Goal: Information Seeking & Learning: Learn about a topic

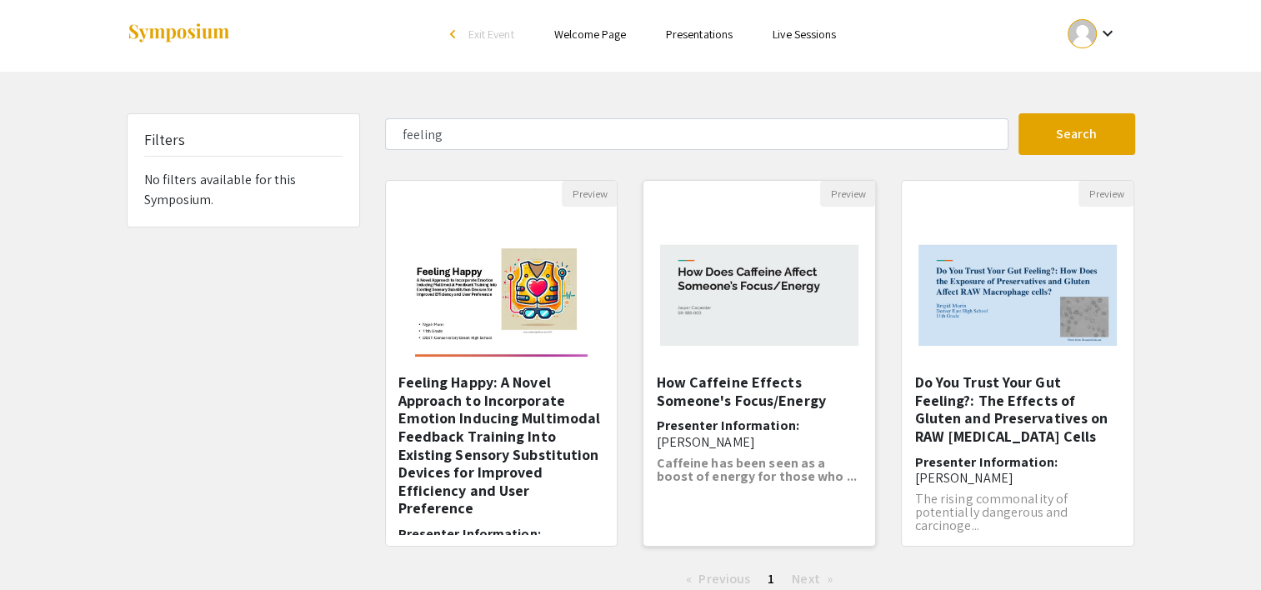
scroll to position [3, 0]
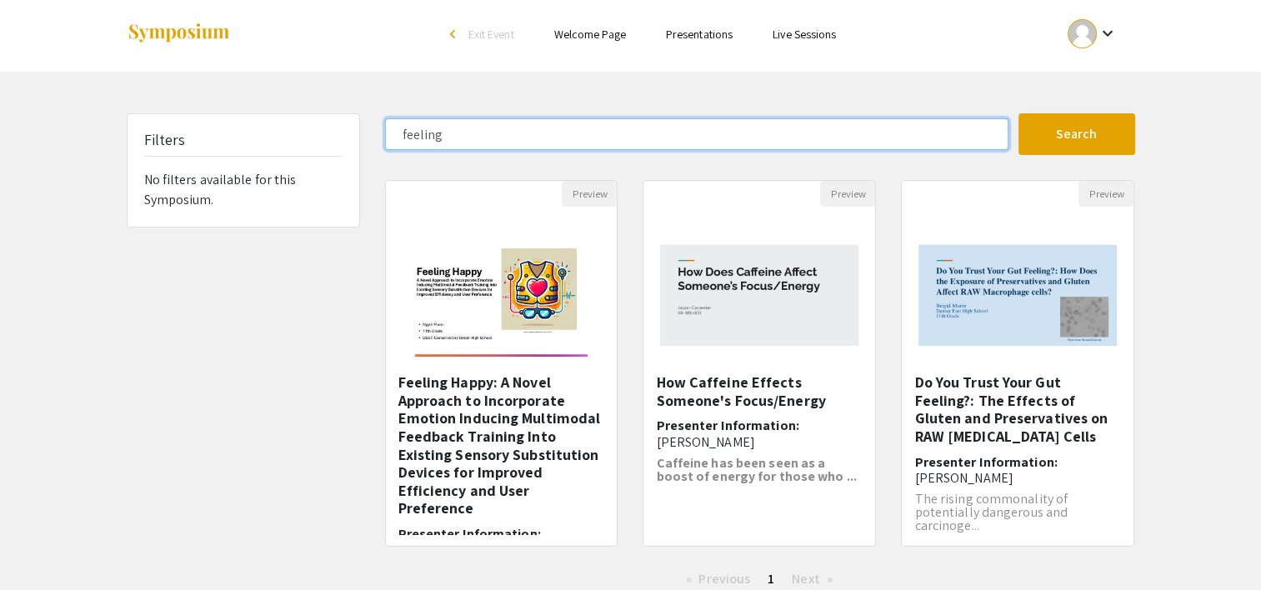
drag, startPoint x: 564, startPoint y: 128, endPoint x: 367, endPoint y: 113, distance: 197.4
click at [367, 113] on div "Skip navigation arrow_back_ios Exit Event Welcome Page Presentations Live Sessi…" at bounding box center [630, 323] width 1261 height 652
click at [1019, 113] on button "Search" at bounding box center [1077, 134] width 117 height 42
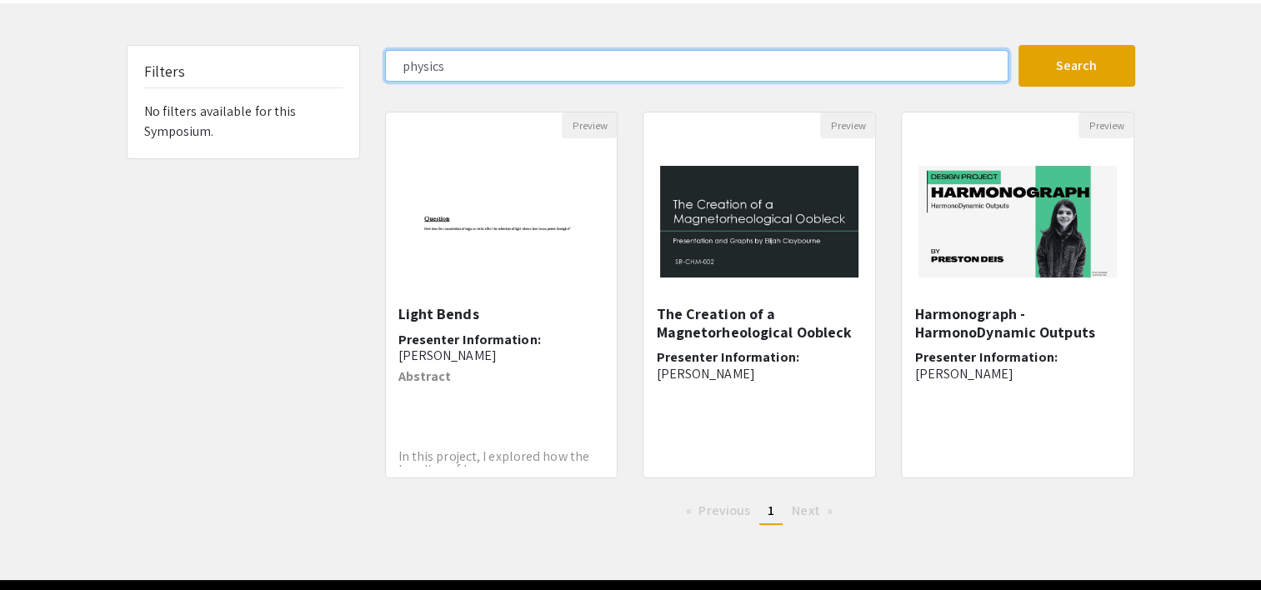
scroll to position [73, 0]
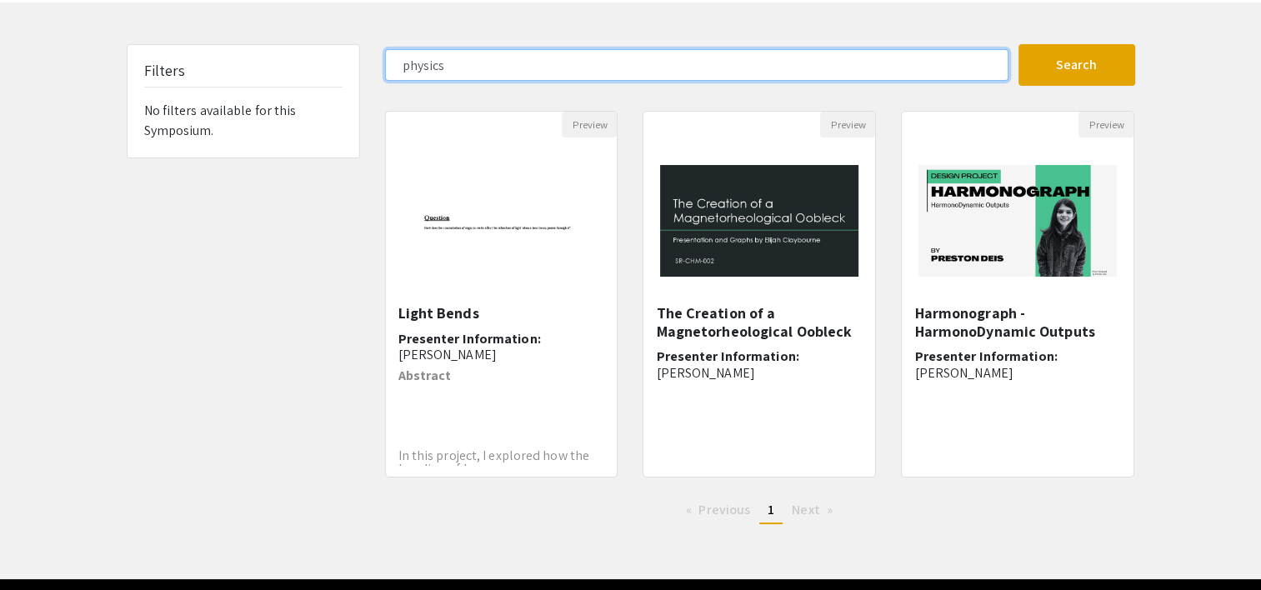
click at [744, 63] on input "physics" at bounding box center [697, 65] width 624 height 32
type input "quantum"
click at [1019, 44] on button "Search" at bounding box center [1077, 65] width 117 height 42
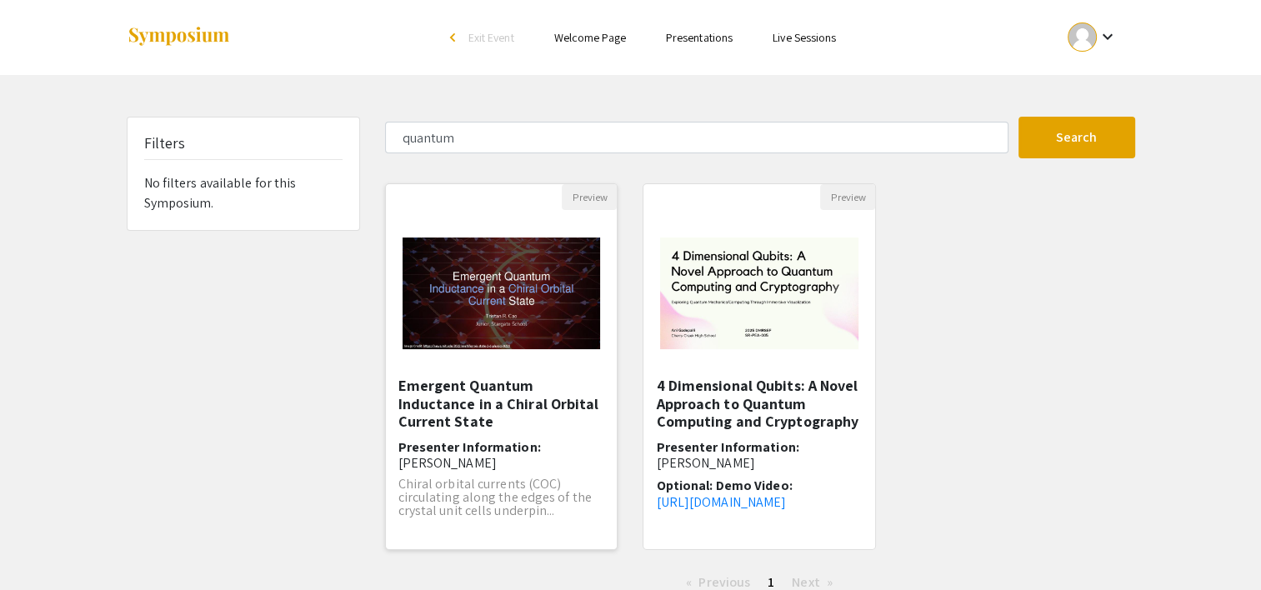
click at [540, 307] on img "Open Presentation <p>Emergent Quantum Inductance in a Chiral Orbital Current St…" at bounding box center [502, 293] width 232 height 145
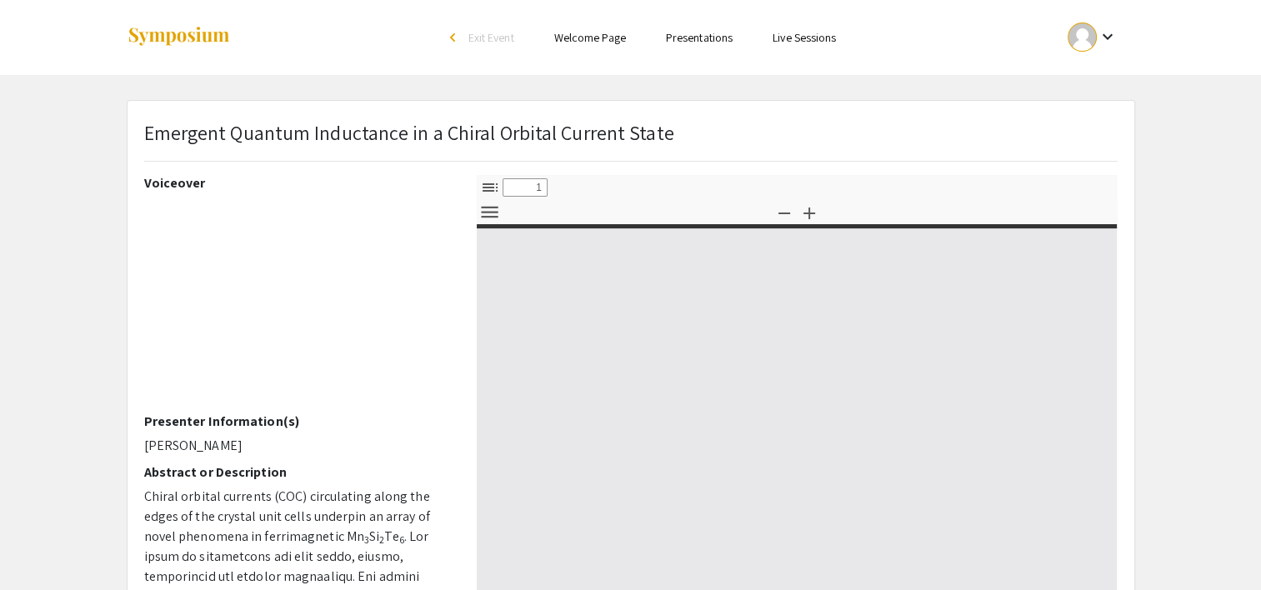
select select "custom"
type input "0"
select select "custom"
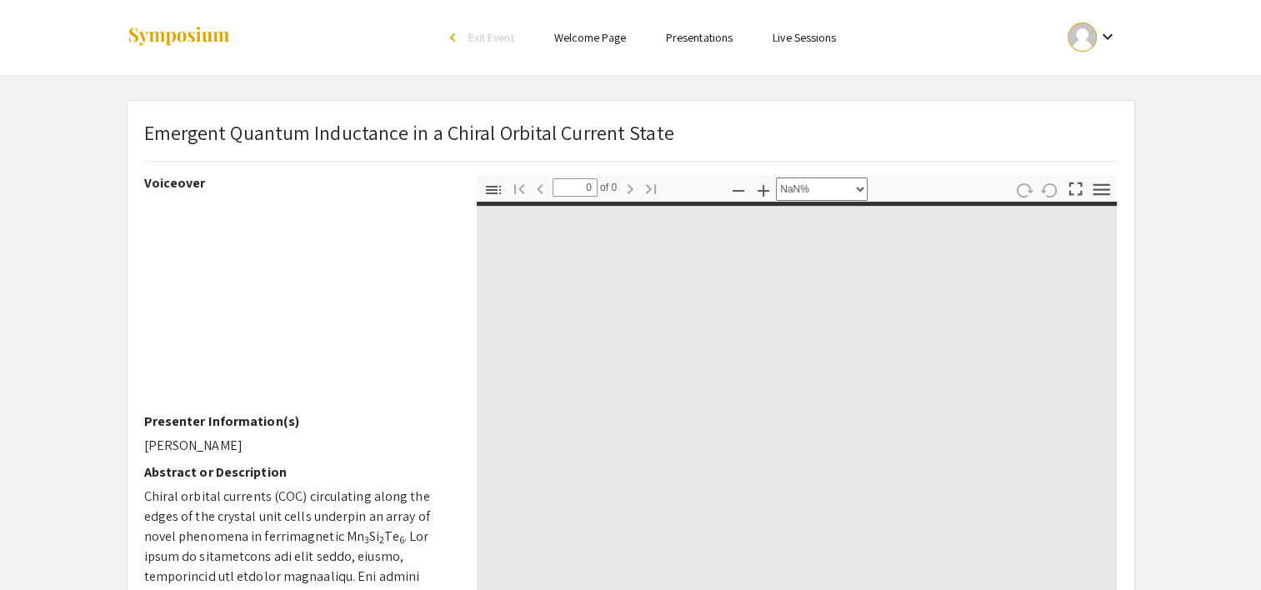
type input "1"
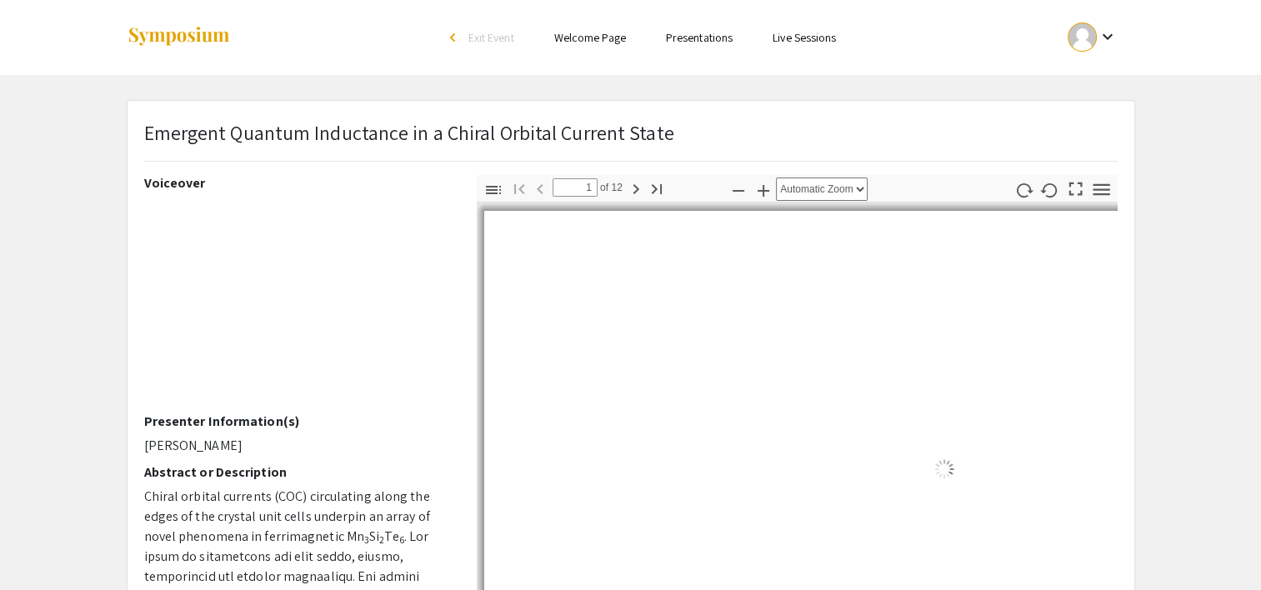
select select "auto"
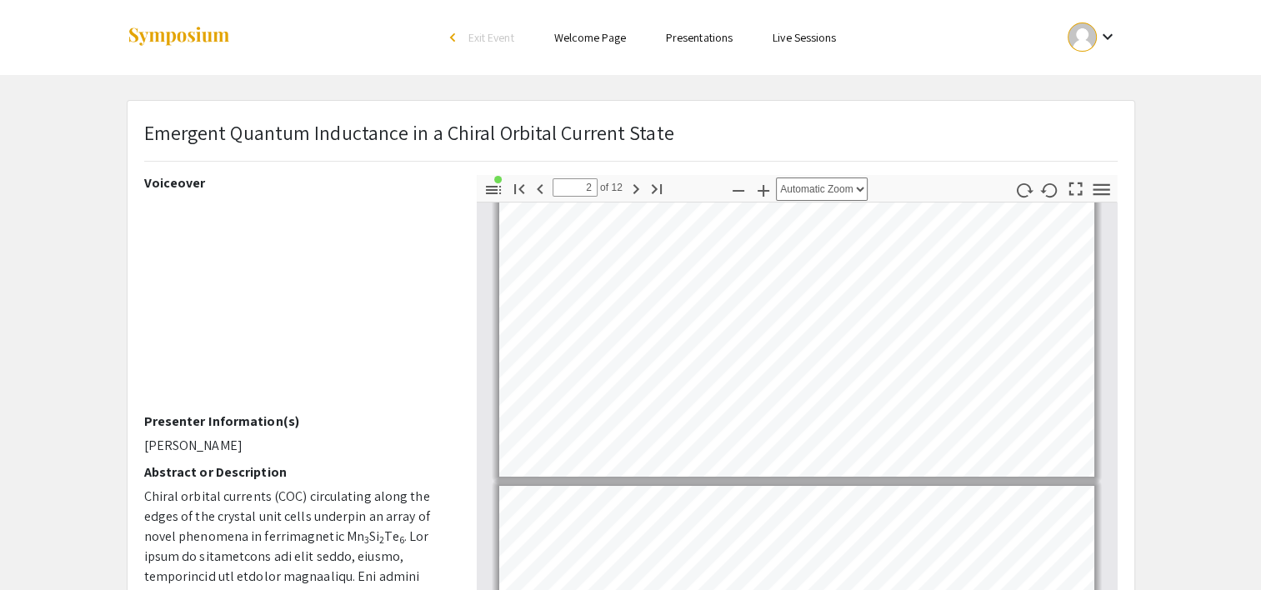
type input "1"
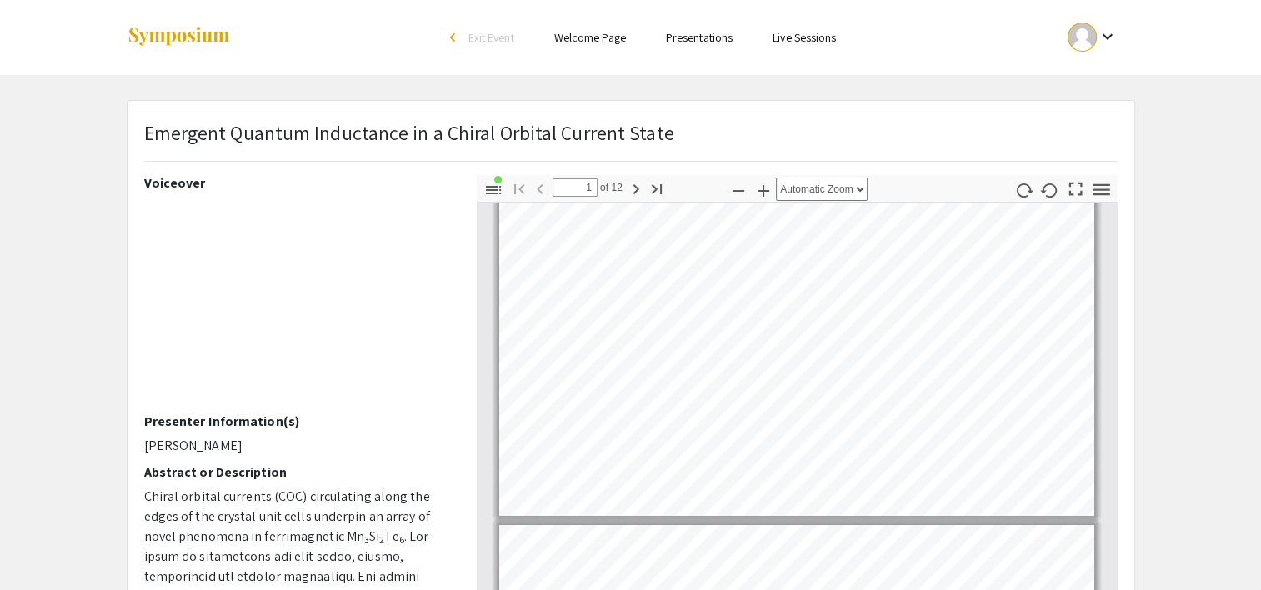
scroll to position [28, 0]
click at [724, 40] on link "Presentations" at bounding box center [699, 37] width 67 height 15
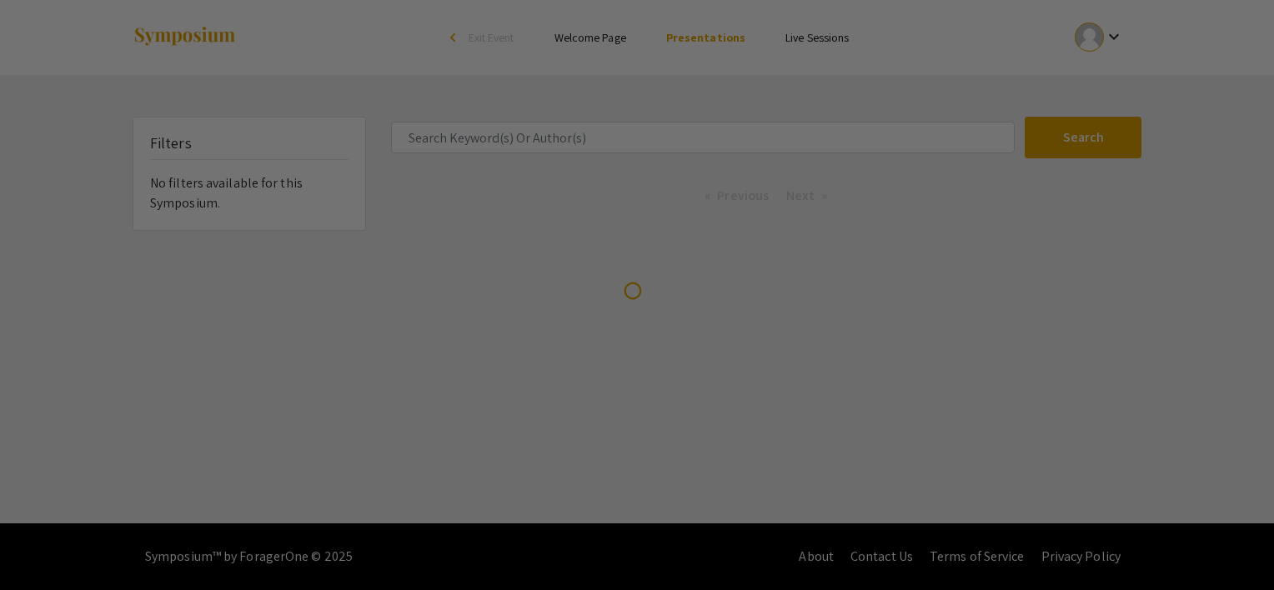
click at [662, 139] on div at bounding box center [637, 295] width 1274 height 590
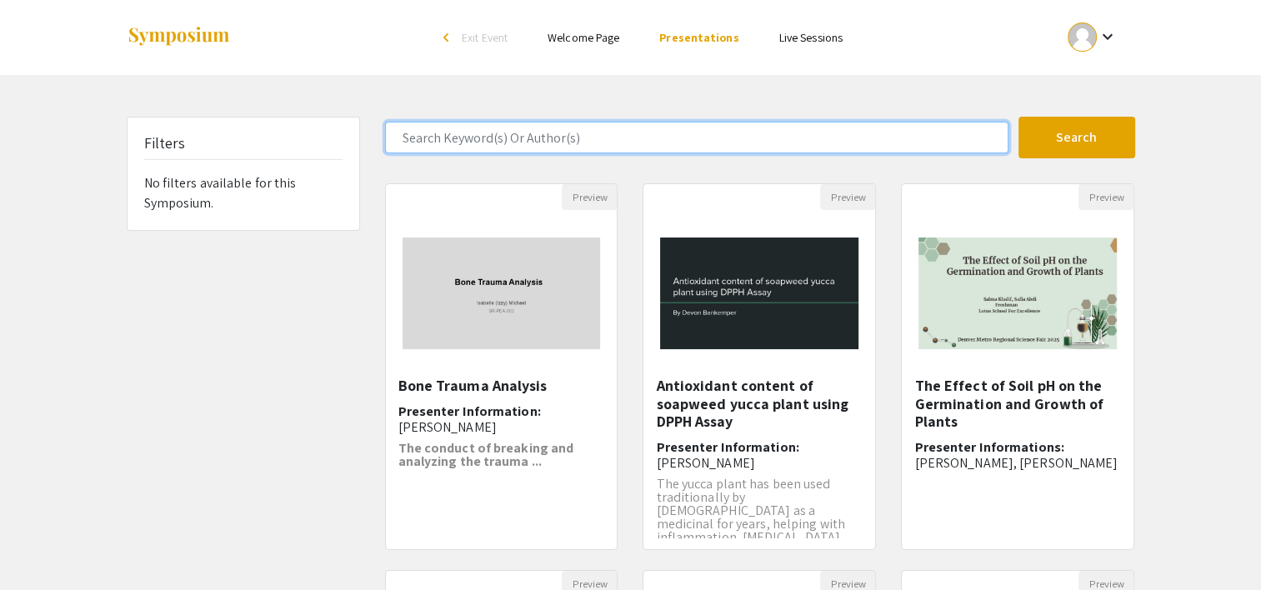
click at [613, 142] on input "Search Keyword(s) Or Author(s)" at bounding box center [697, 138] width 624 height 32
type input "Disco"
click at [1019, 117] on button "Search" at bounding box center [1077, 138] width 117 height 42
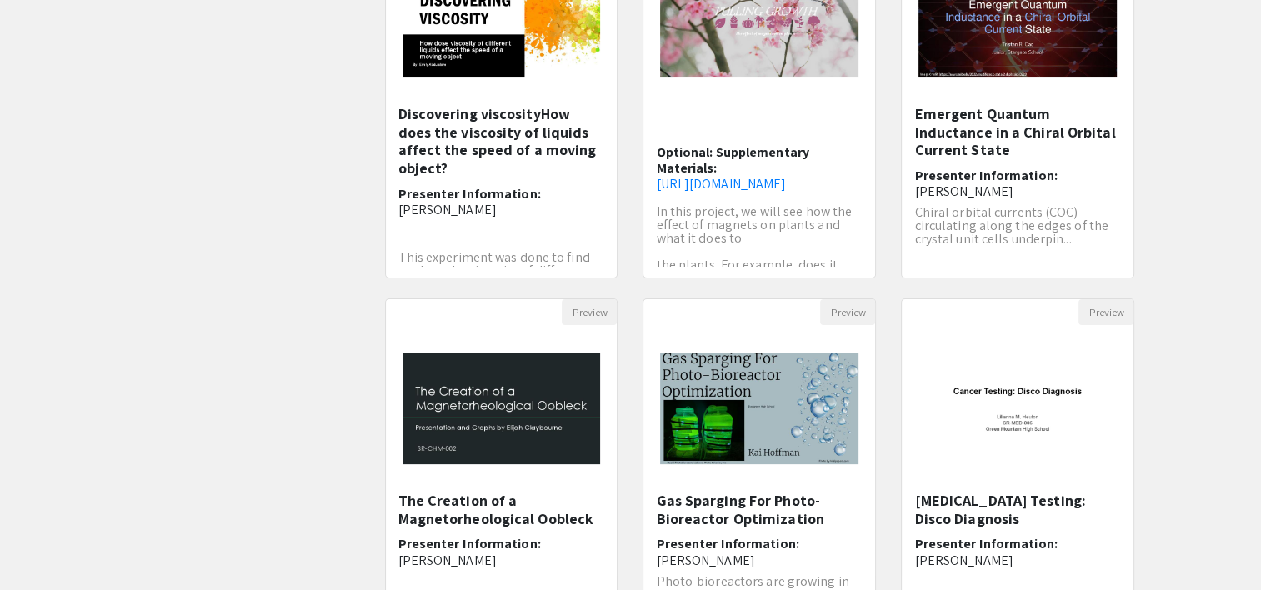
scroll to position [514, 0]
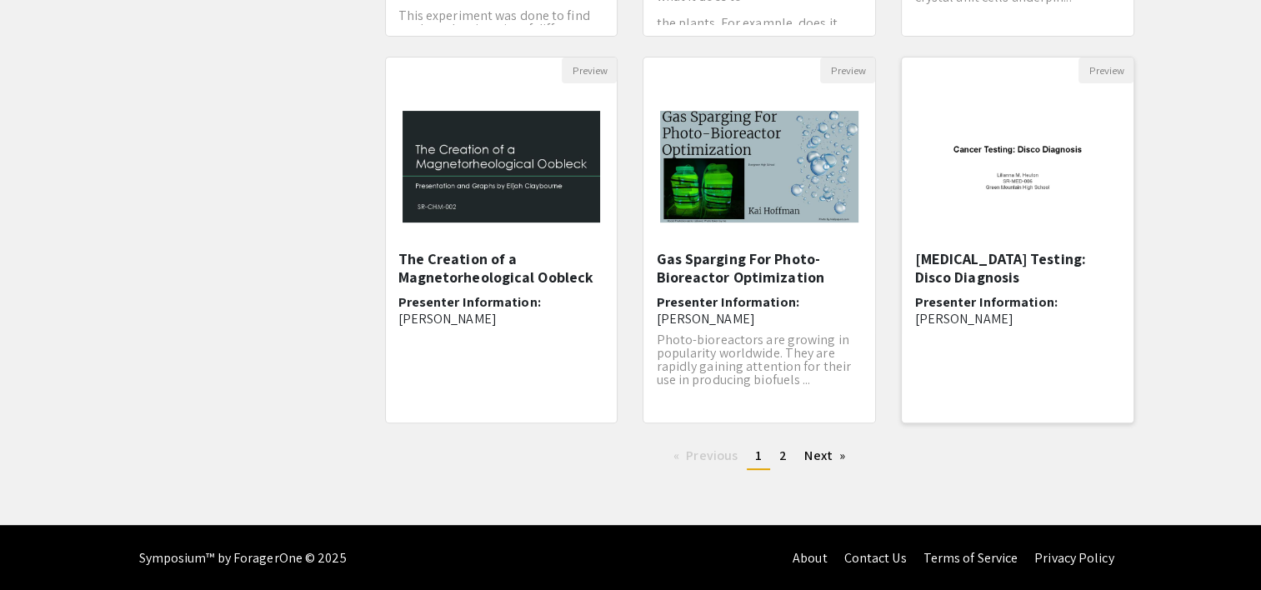
click at [1077, 192] on img at bounding box center [1018, 166] width 232 height 145
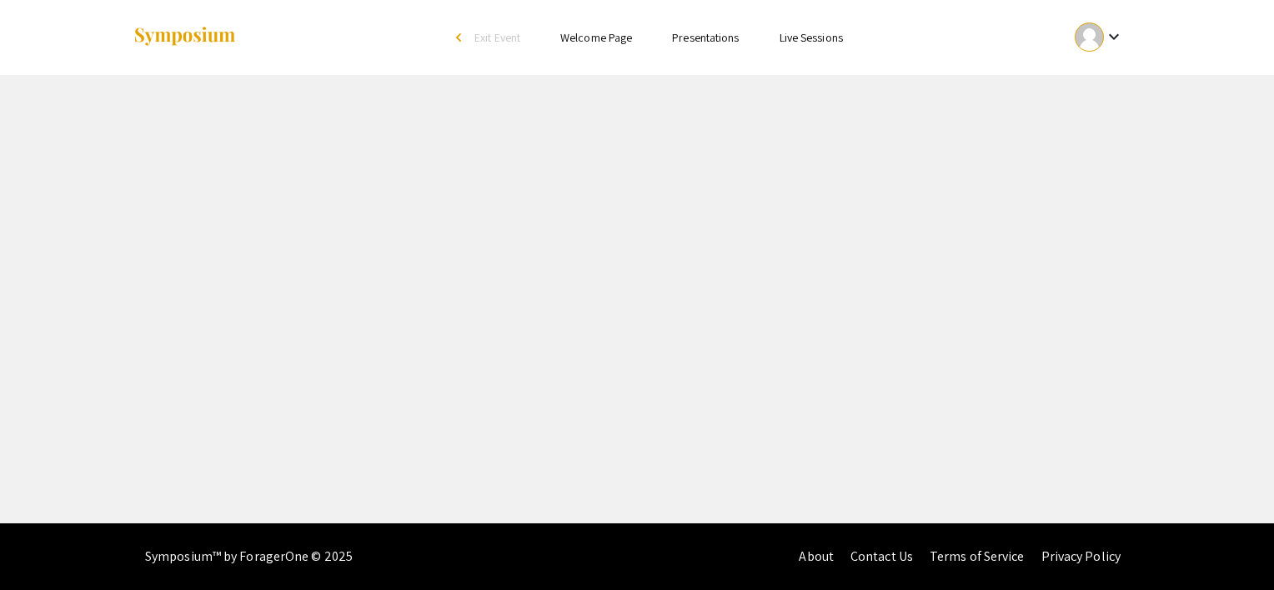
select select "custom"
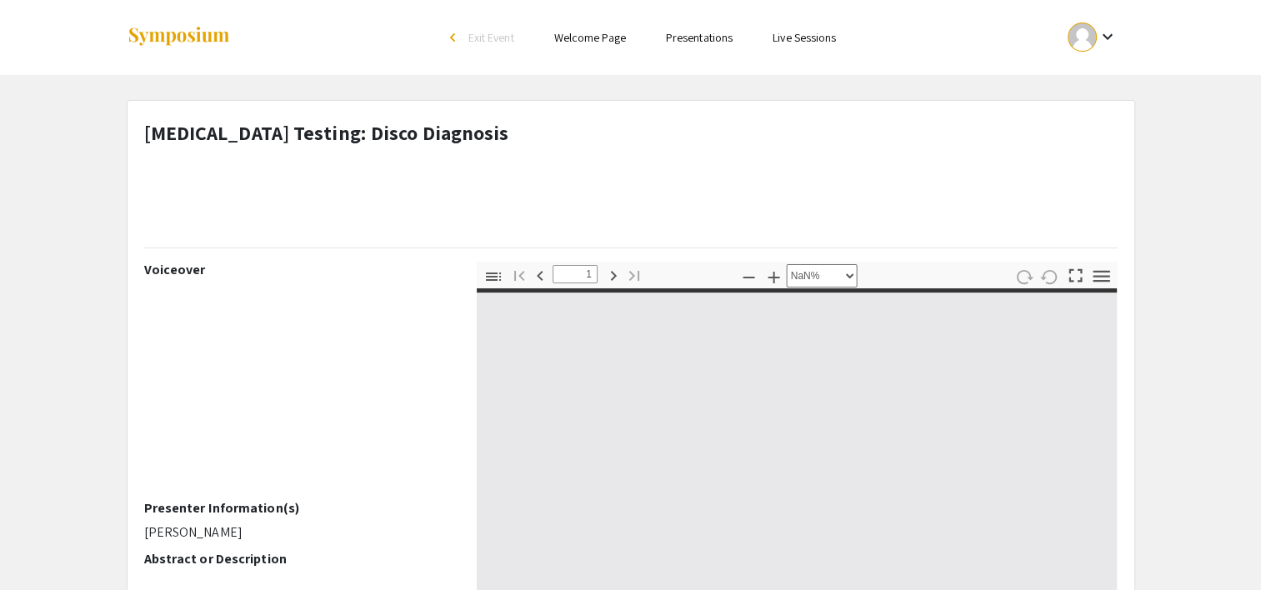
type input "0"
select select "custom"
type input "1"
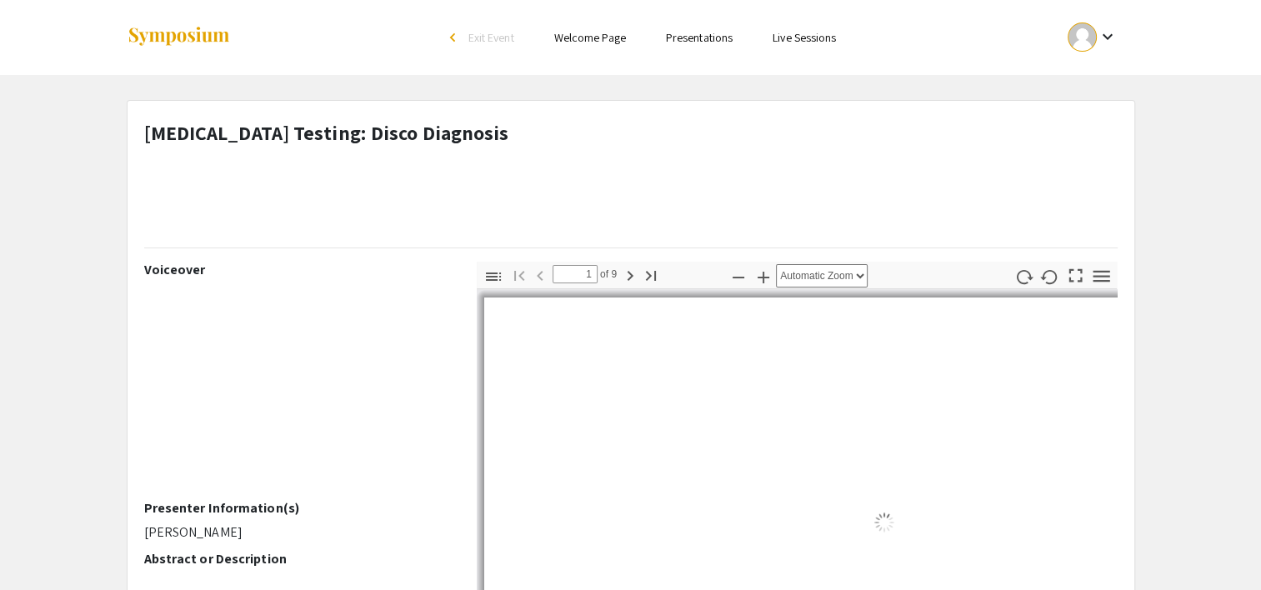
select select "auto"
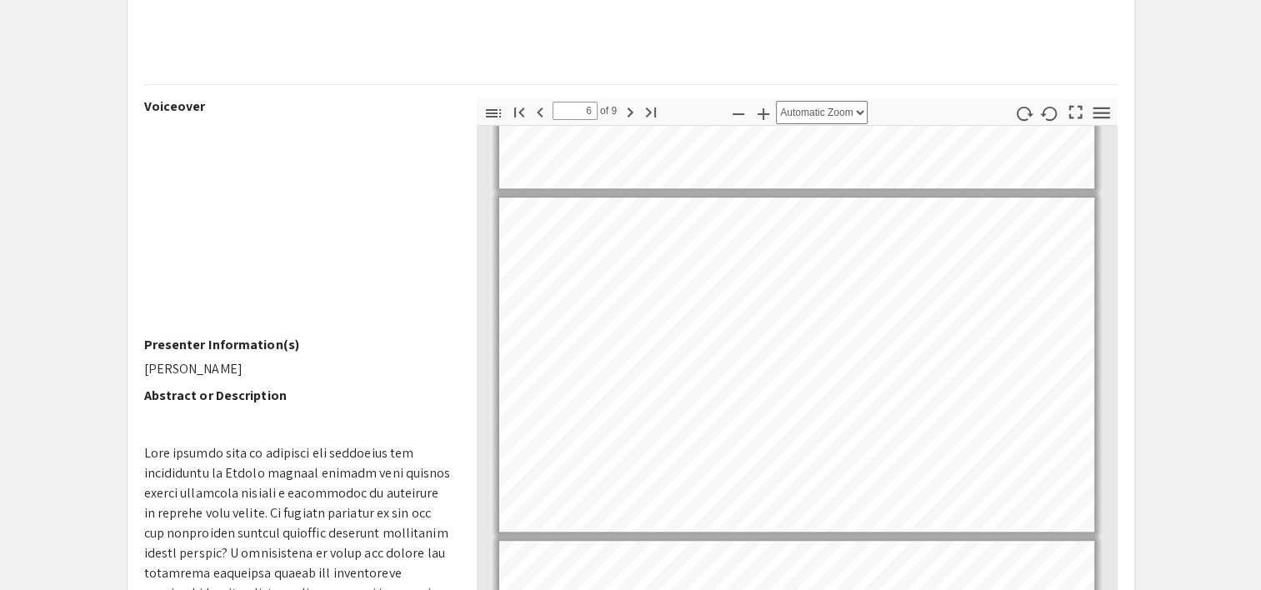
scroll to position [1646, 0]
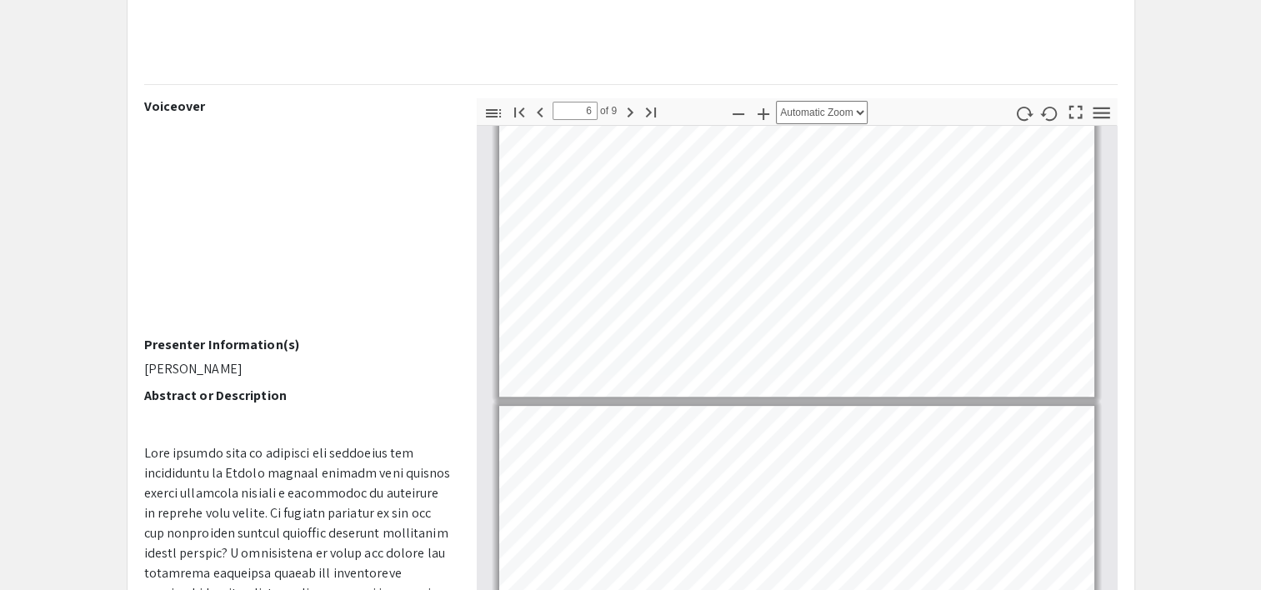
type input "5"
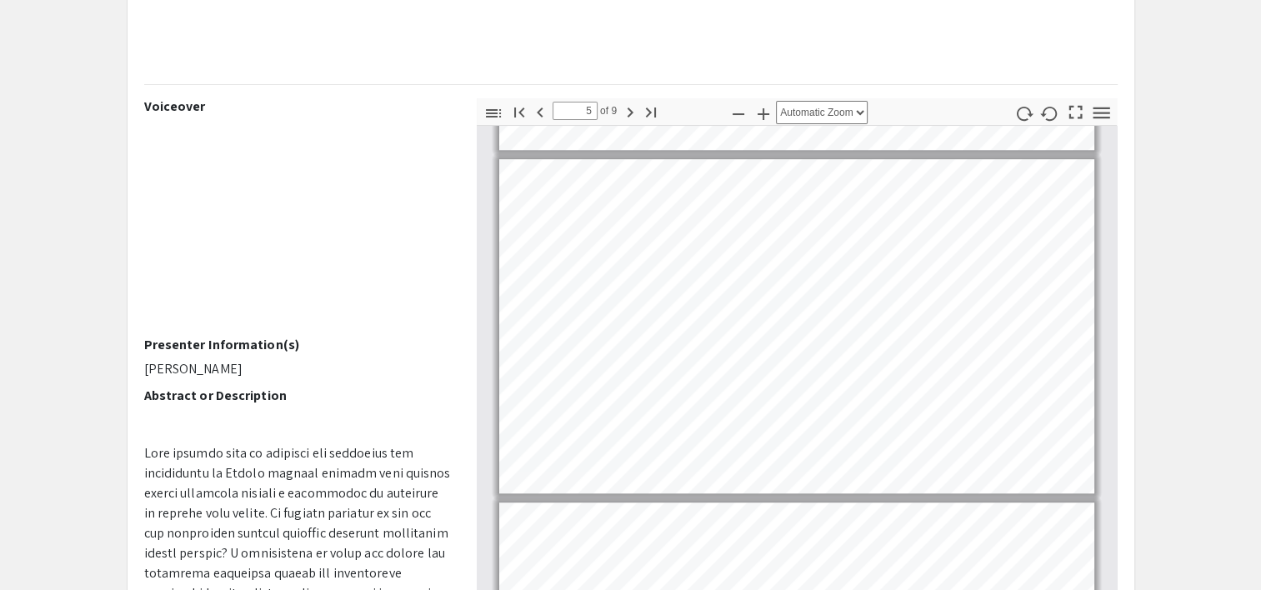
scroll to position [1337, 0]
